Goal: Transaction & Acquisition: Purchase product/service

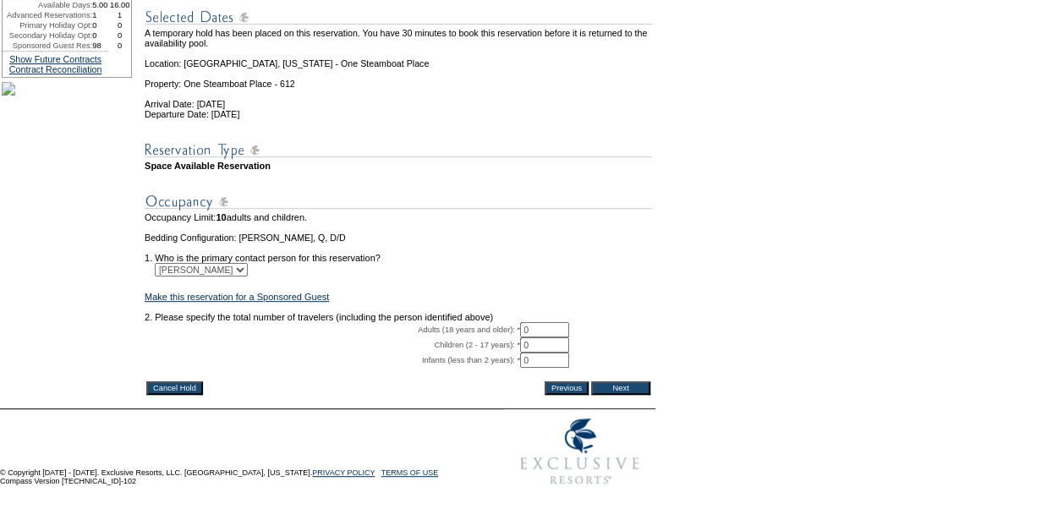
scroll to position [255, 0]
click at [540, 322] on input "0" at bounding box center [544, 329] width 49 height 15
type input "2"
click at [673, 259] on form "29:59 Your temporary hold expires in: 30 minutes Cancel Hold Return to Temporar…" at bounding box center [531, 142] width 1063 height 706
click at [634, 382] on input "Next" at bounding box center [620, 389] width 59 height 14
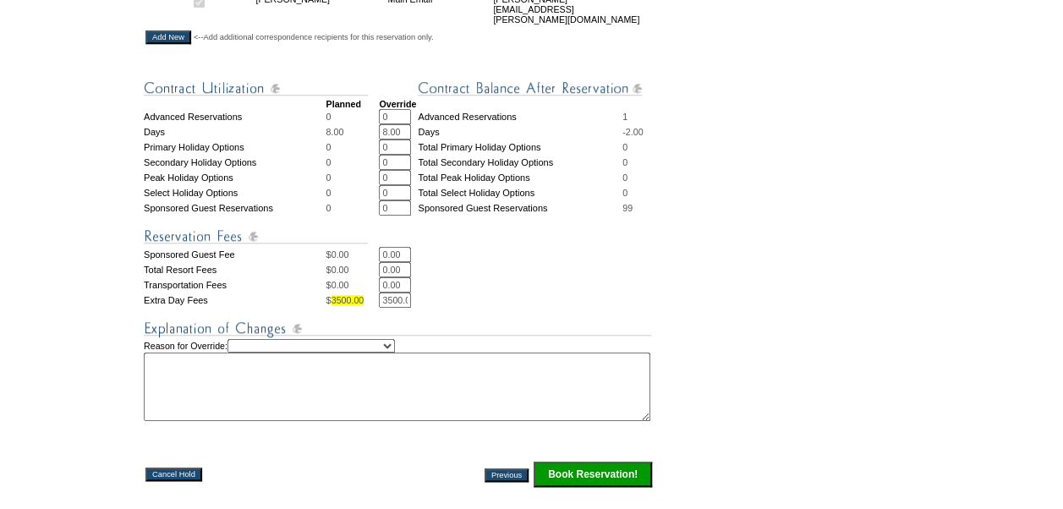
scroll to position [598, 0]
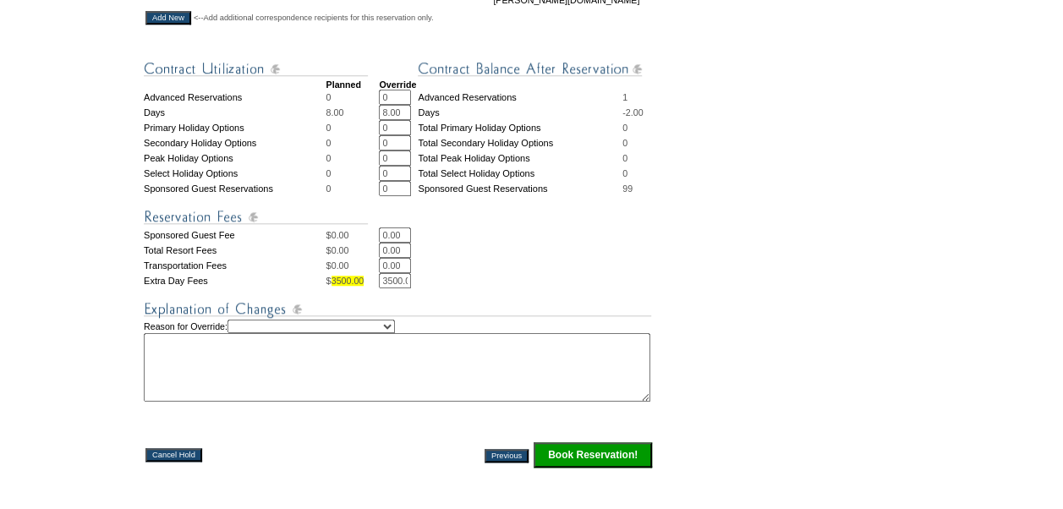
click at [395, 333] on select "Creating Continuous Stay Days Rebooked After Cancellation Editing Occupant Expe…" at bounding box center [312, 327] width 168 height 14
select select "1042"
click at [244, 333] on select "Creating Continuous Stay Days Rebooked After Cancellation Editing Occupant Expe…" at bounding box center [312, 327] width 168 height 14
click at [395, 333] on select "Creating Continuous Stay Days Rebooked After Cancellation Editing Occupant Expe…" at bounding box center [312, 327] width 168 height 14
click at [244, 333] on select "Creating Continuous Stay Days Rebooked After Cancellation Editing Occupant Expe…" at bounding box center [312, 327] width 168 height 14
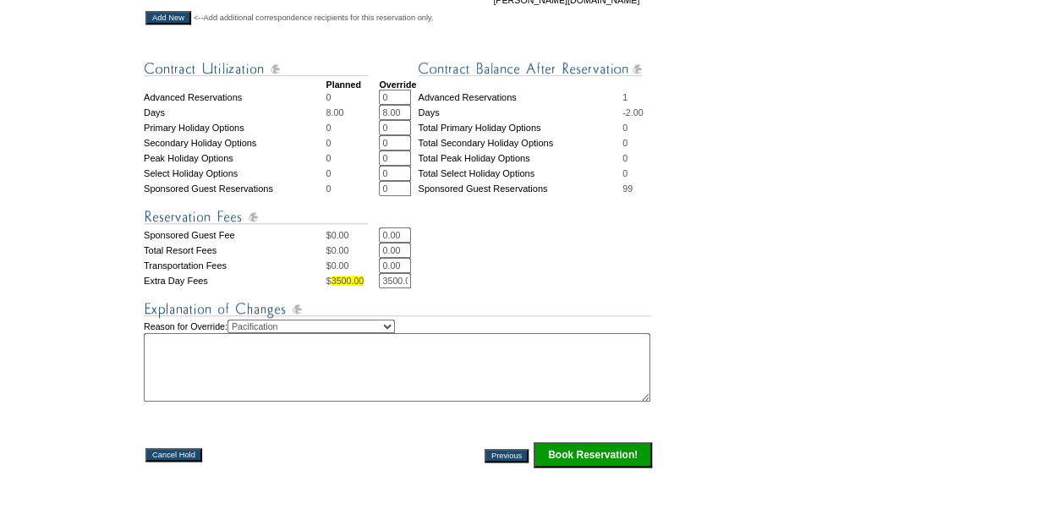
click at [198, 385] on textarea at bounding box center [397, 367] width 507 height 69
drag, startPoint x: 269, startPoint y: 359, endPoint x: 151, endPoint y: 365, distance: 118.6
click at [151, 365] on textarea "purchase more days" at bounding box center [397, 367] width 507 height 69
type textarea "d"
type textarea "t"
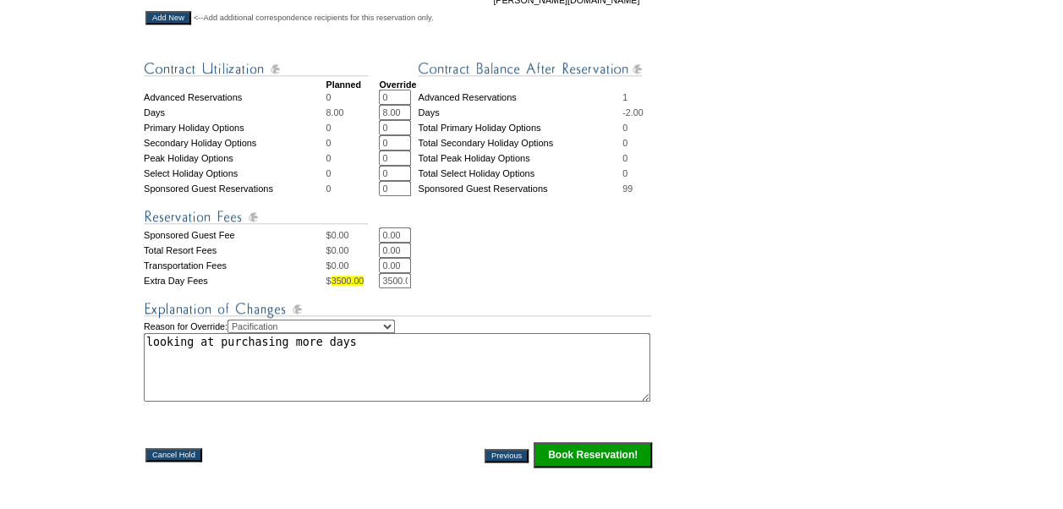
type textarea "looking at purchasing more days"
click at [618, 468] on input "Book Reservation!" at bounding box center [593, 454] width 118 height 25
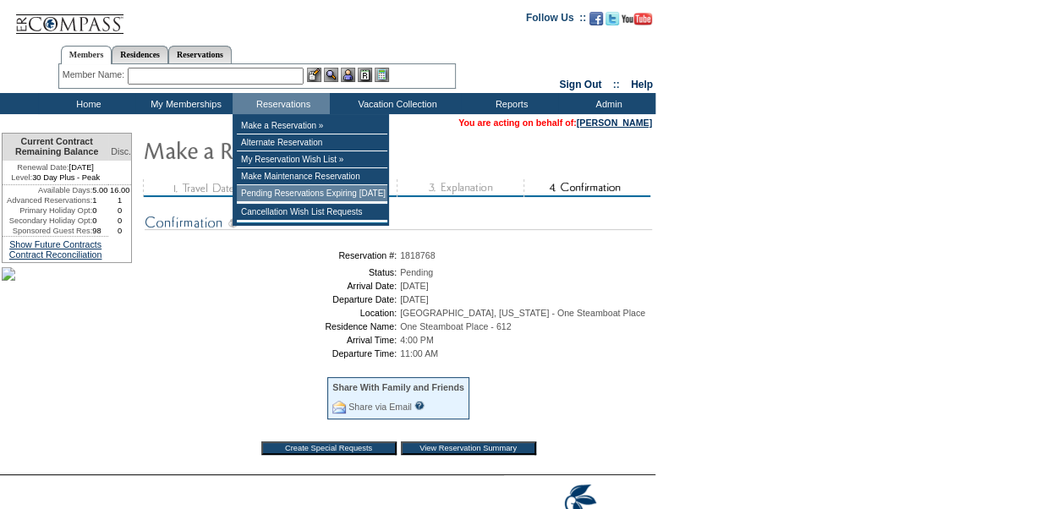
click at [305, 192] on td "Pending Reservations Expiring [DATE]" at bounding box center [312, 193] width 151 height 17
